Goal: Information Seeking & Learning: Learn about a topic

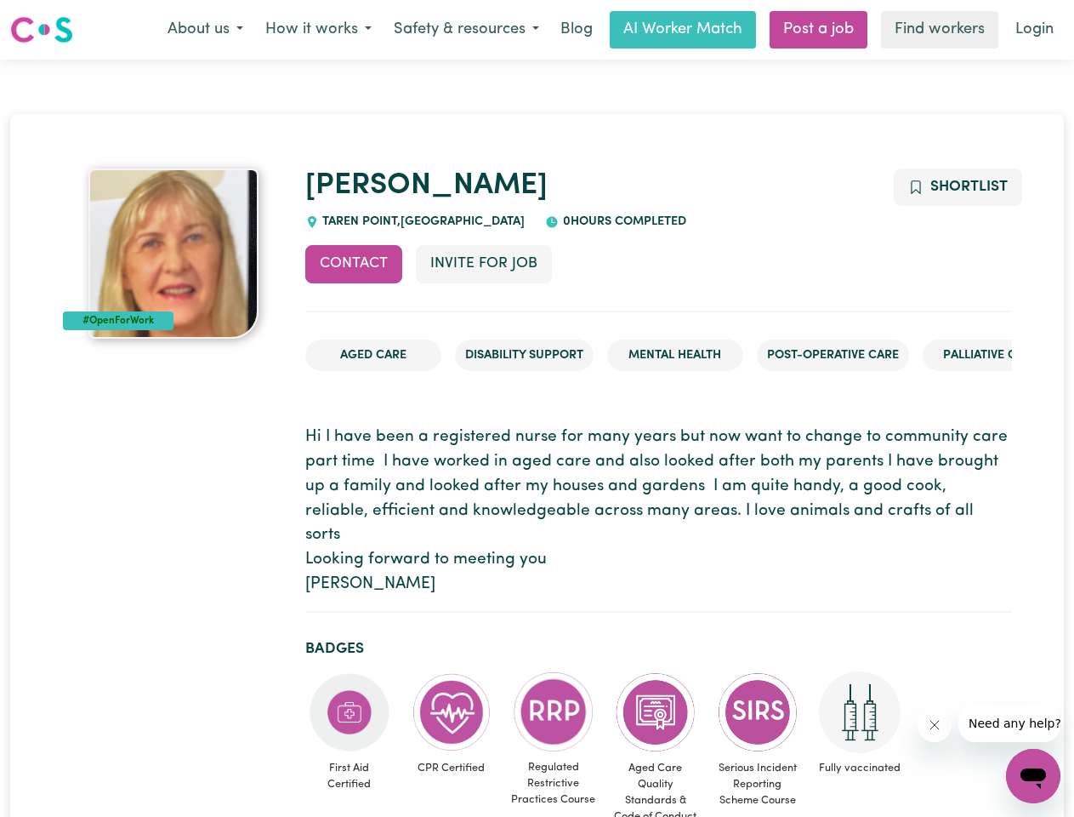
click at [205, 30] on button "About us" at bounding box center [206, 30] width 98 height 36
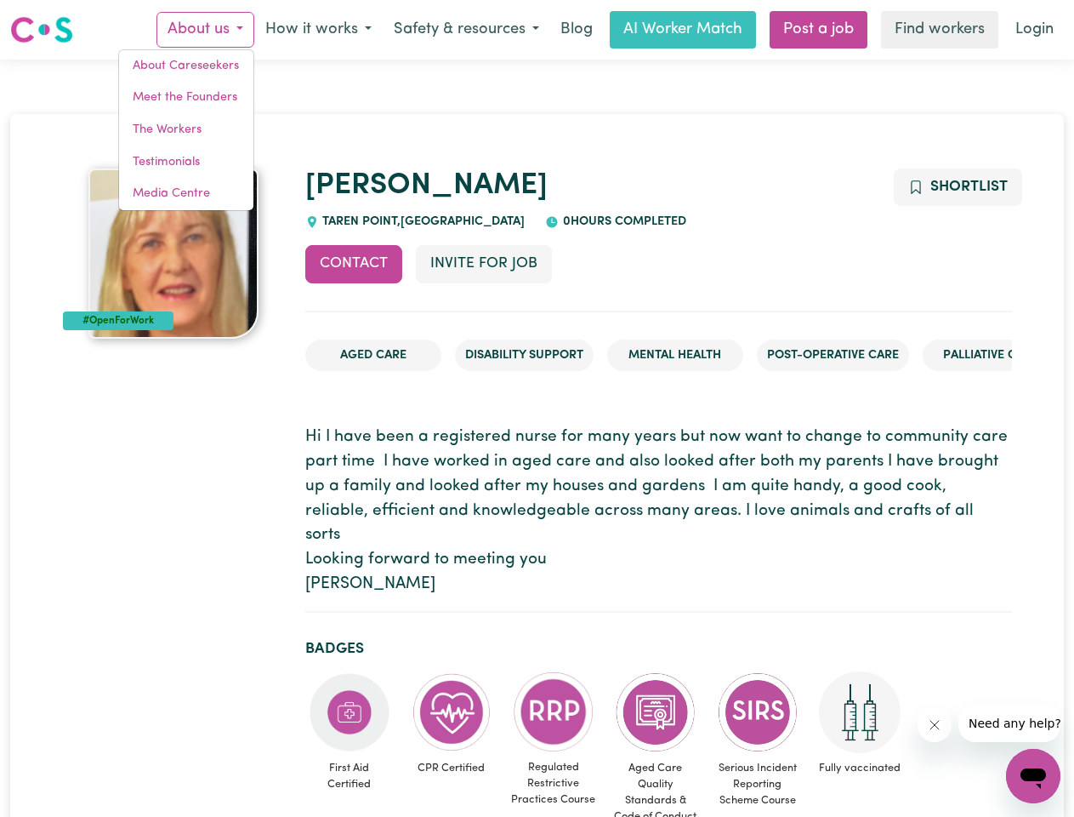
click at [317, 30] on button "How it works" at bounding box center [318, 30] width 128 height 36
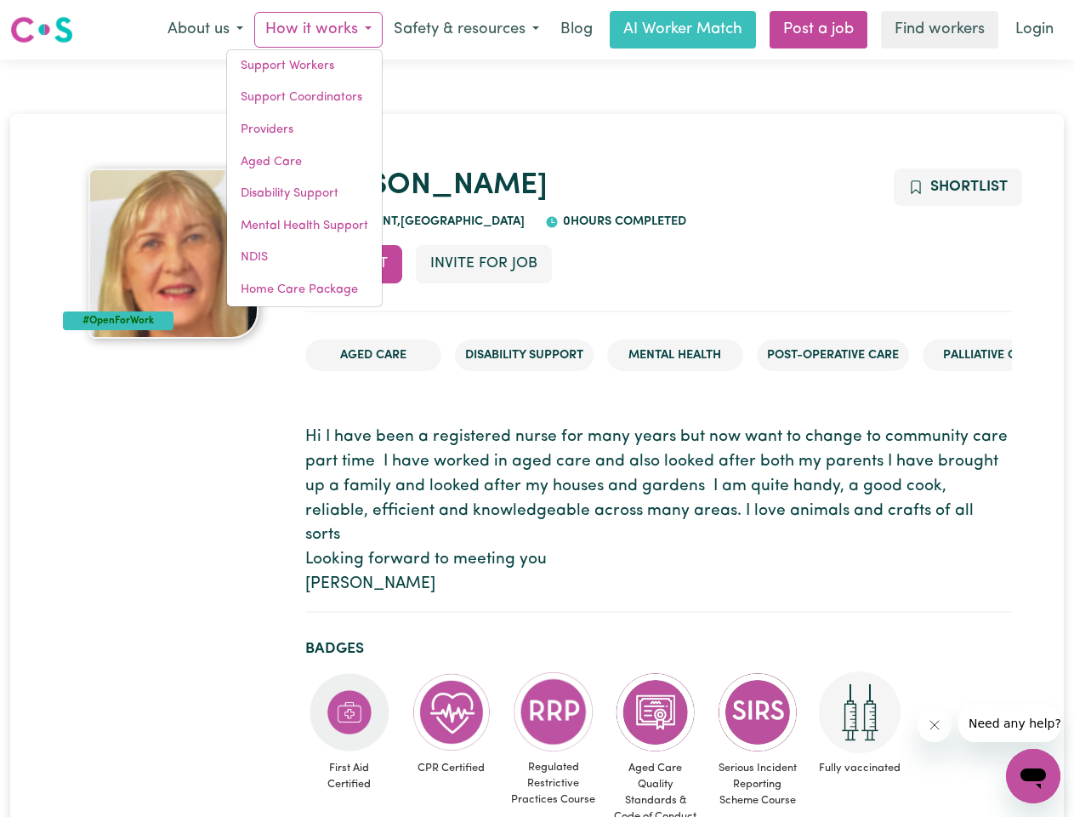
click at [465, 30] on button "Safety & resources" at bounding box center [467, 30] width 168 height 36
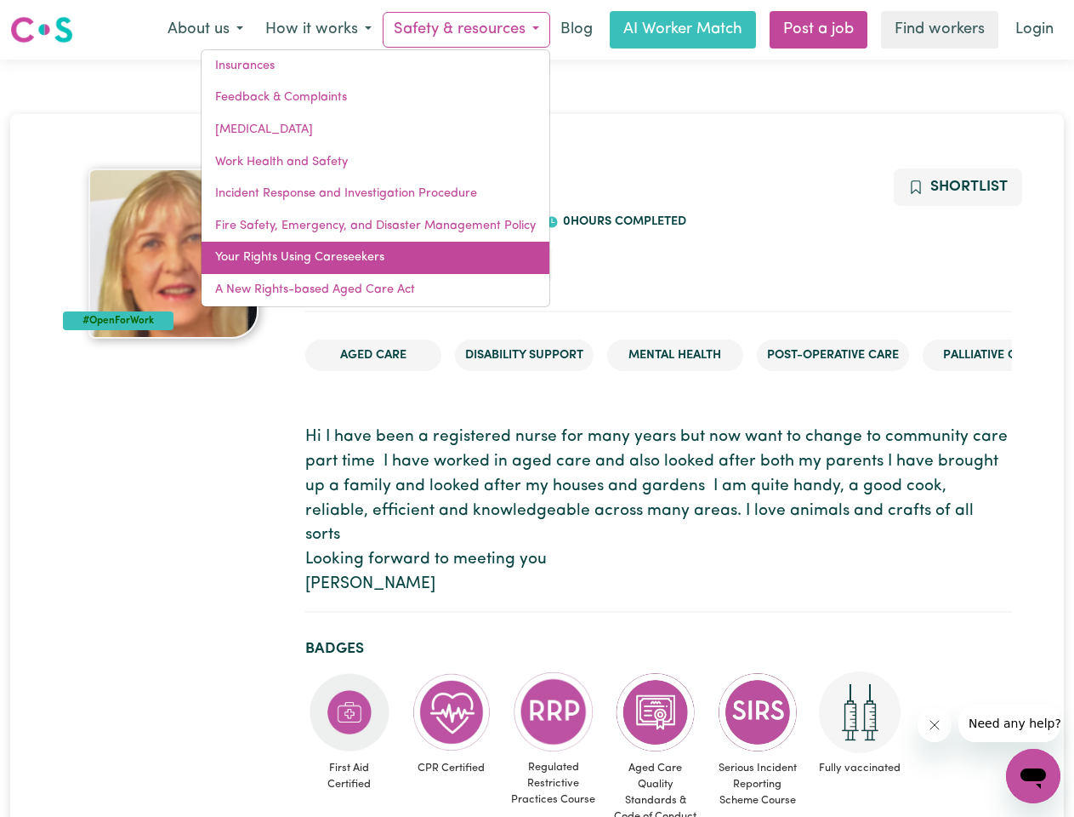
click at [354, 264] on link "Your Rights Using Careseekers" at bounding box center [376, 258] width 348 height 32
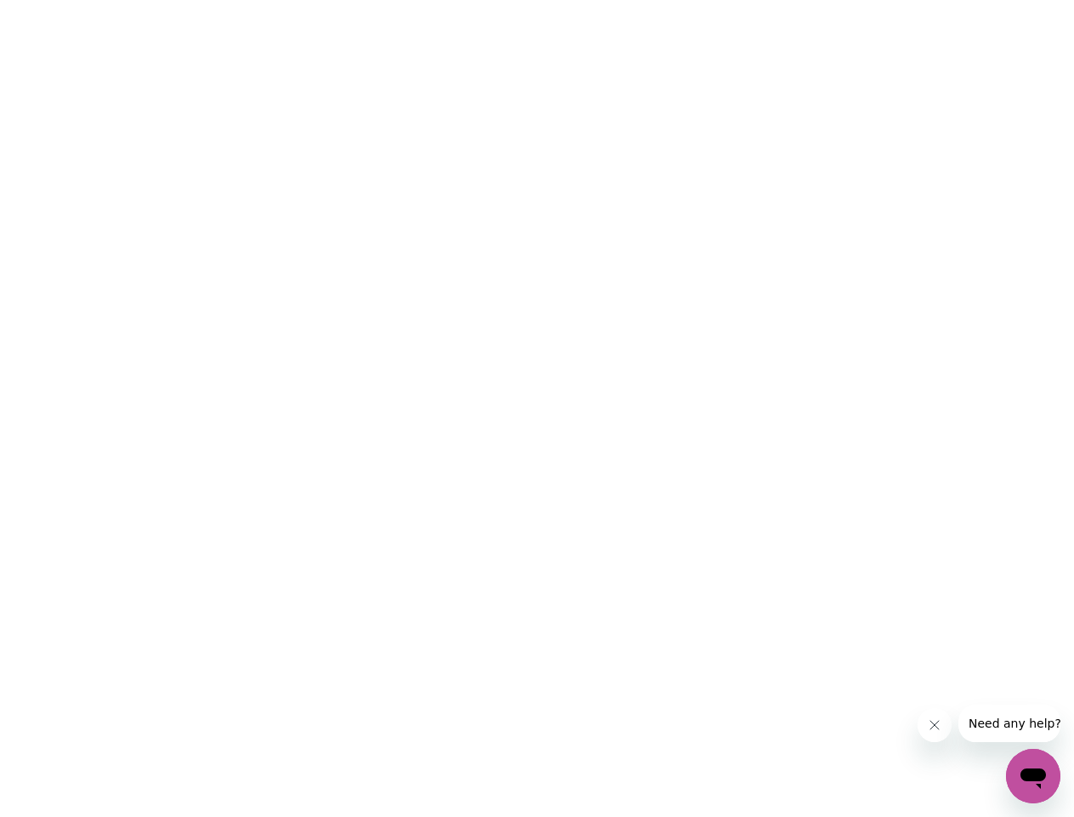
click at [483, 0] on html at bounding box center [537, 0] width 1074 height 0
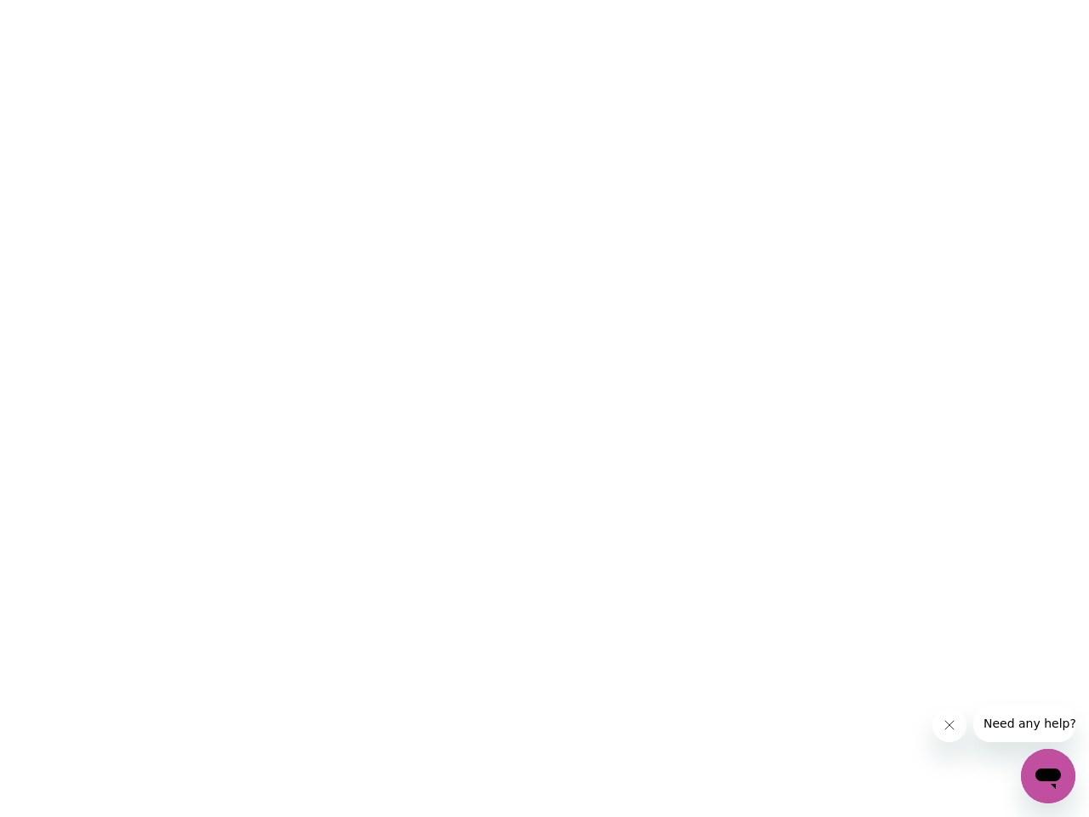
click at [957, 0] on html at bounding box center [544, 0] width 1089 height 0
click at [350, 0] on html at bounding box center [544, 0] width 1089 height 0
click at [452, 0] on html at bounding box center [544, 0] width 1089 height 0
